Goal: Task Accomplishment & Management: Complete application form

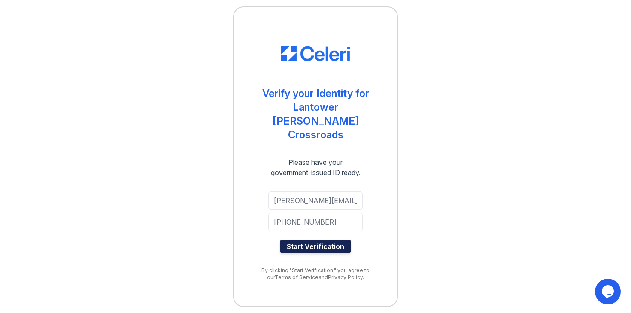
click at [311, 240] on button "Start Verification" at bounding box center [315, 247] width 71 height 14
